Goal: Information Seeking & Learning: Learn about a topic

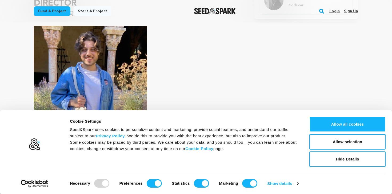
scroll to position [378, 0]
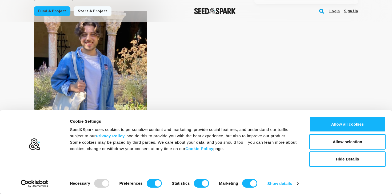
click at [117, 71] on img at bounding box center [90, 69] width 113 height 116
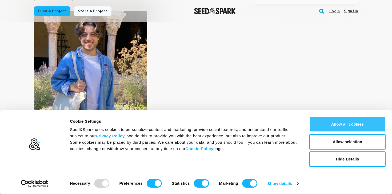
click at [347, 129] on button "Allow all cookies" at bounding box center [347, 124] width 76 height 15
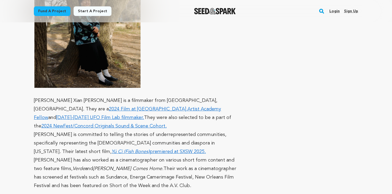
scroll to position [1042, 0]
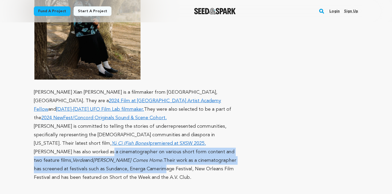
drag, startPoint x: 195, startPoint y: 116, endPoint x: 198, endPoint y: 135, distance: 18.8
click at [198, 135] on p "[PERSON_NAME] is committed to telling the stories of underrepresented communiti…" at bounding box center [137, 152] width 207 height 60
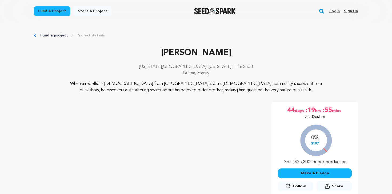
scroll to position [0, 0]
